Goal: Find specific page/section

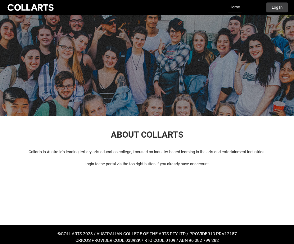
scroll to position [6, 0]
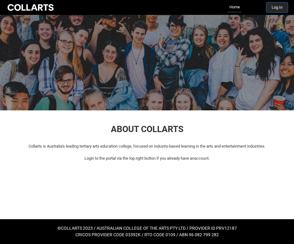
click at [273, 5] on button "Log In" at bounding box center [276, 7] width 21 height 10
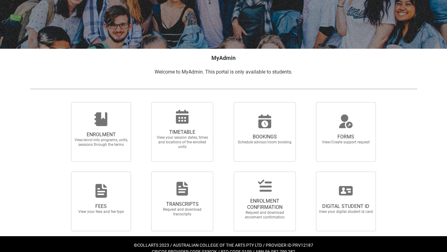
scroll to position [85, 0]
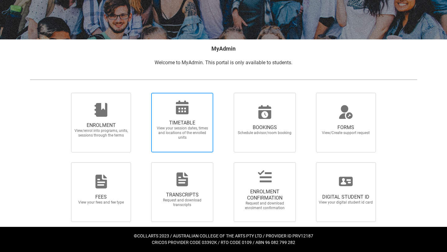
click at [186, 136] on span "View your session dates, times and locations of the enrolled units" at bounding box center [182, 133] width 55 height 14
click at [143, 93] on input "TIMETABLE View your session dates, times and locations of the enrolled units" at bounding box center [143, 93] width 0 height 0
radio input "true"
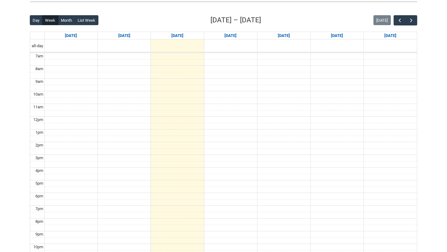
scroll to position [149, 0]
click at [410, 21] on span "button" at bounding box center [411, 21] width 6 height 6
